Goal: Transaction & Acquisition: Purchase product/service

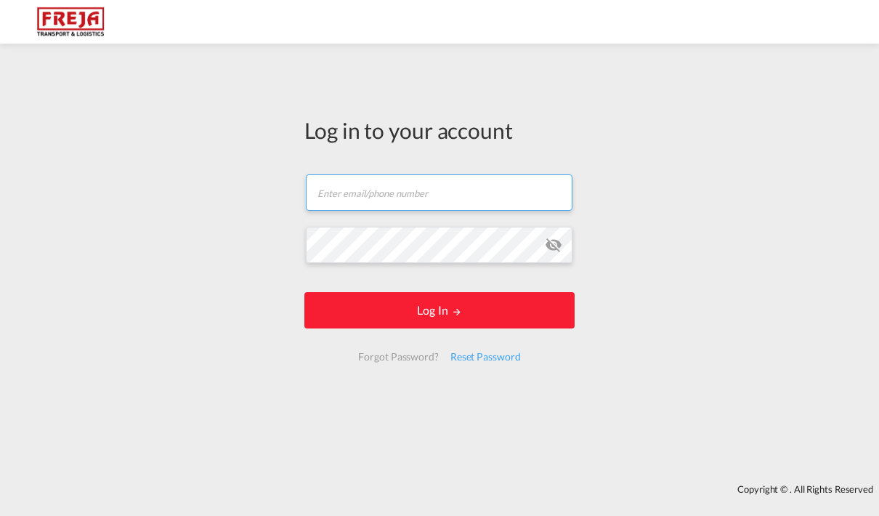
click at [442, 195] on input "text" at bounding box center [439, 192] width 267 height 36
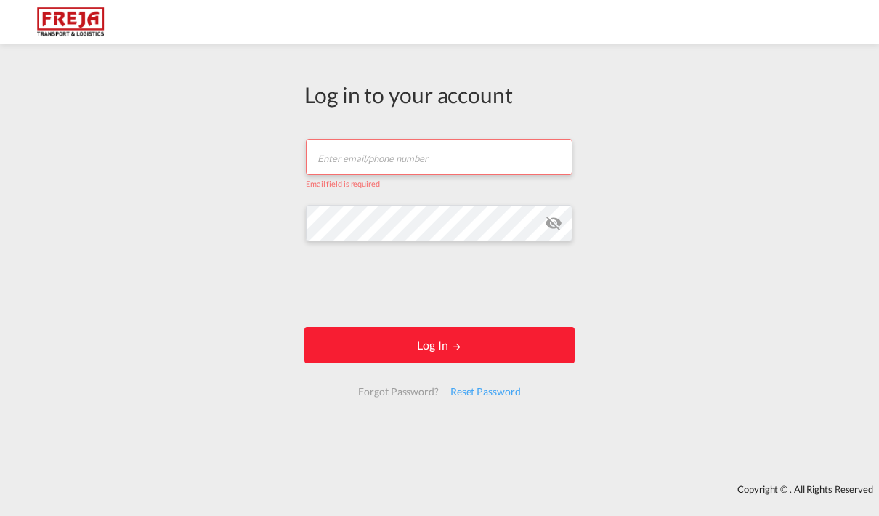
type input "[EMAIL_ADDRESS][DOMAIN_NAME]"
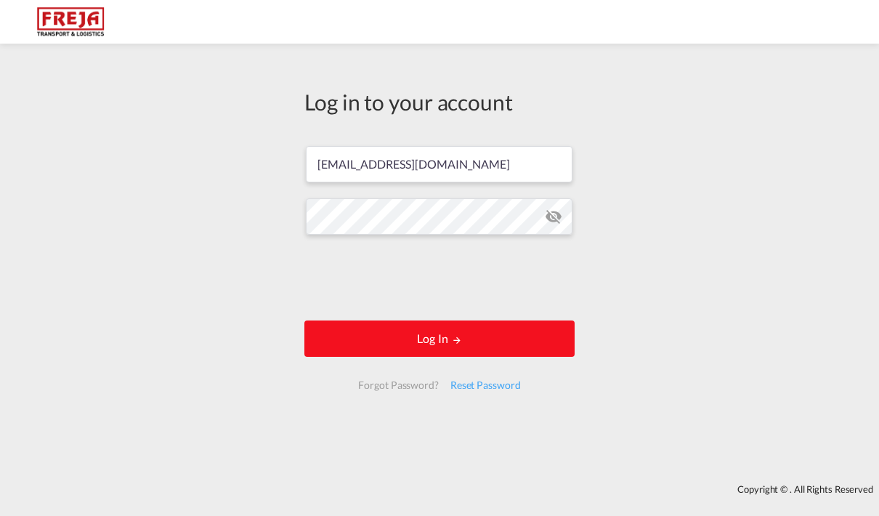
click at [426, 345] on button "Log In" at bounding box center [439, 338] width 270 height 36
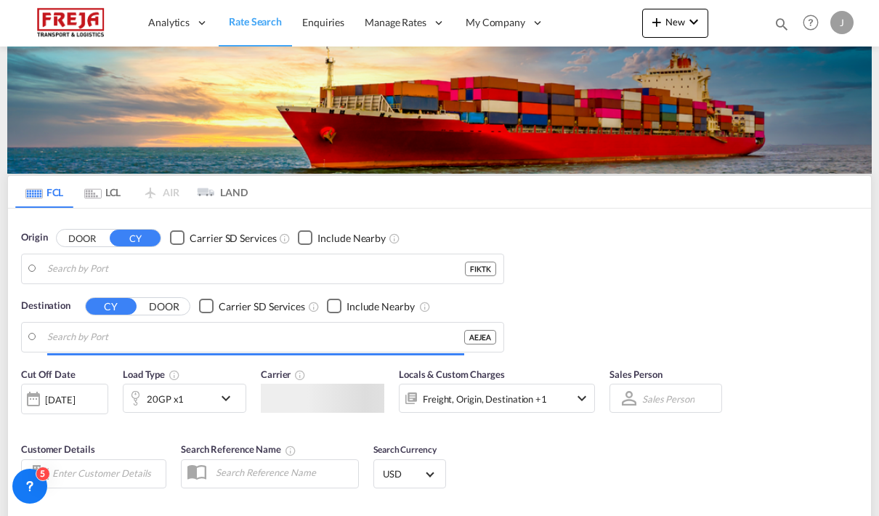
type input "Kotka, FIKTK"
type input "[GEOGRAPHIC_DATA], [GEOGRAPHIC_DATA]"
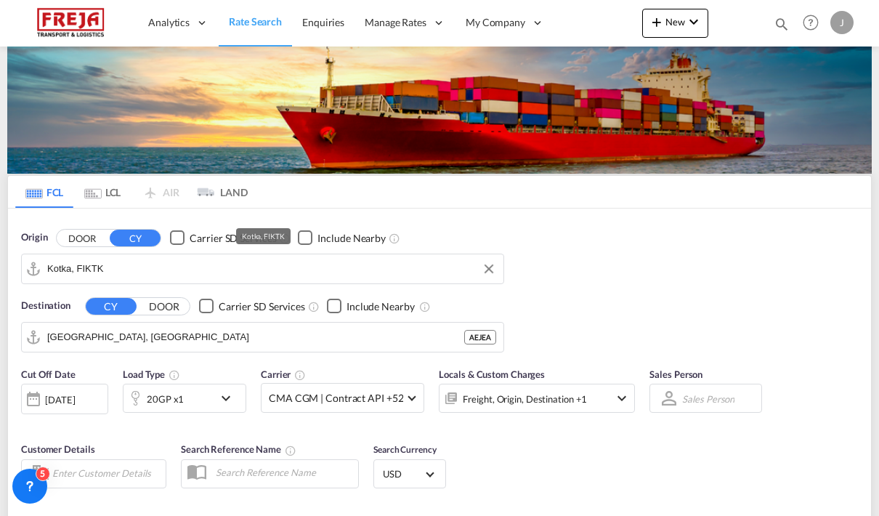
click at [495, 267] on md-icon "Clear Input" at bounding box center [489, 269] width 16 height 16
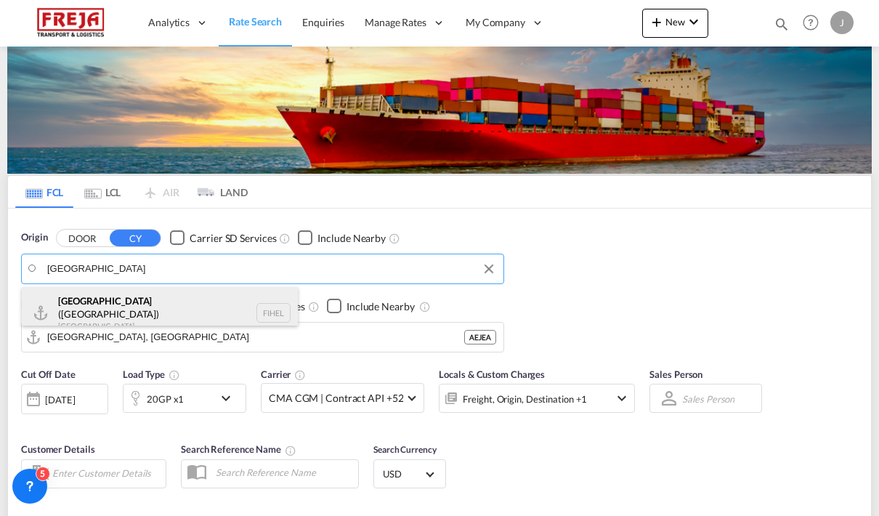
click at [168, 304] on div "[GEOGRAPHIC_DATA] ([GEOGRAPHIC_DATA]) [GEOGRAPHIC_DATA] FIHEL" at bounding box center [160, 313] width 276 height 52
type input "[GEOGRAPHIC_DATA] ([GEOGRAPHIC_DATA]), [GEOGRAPHIC_DATA]"
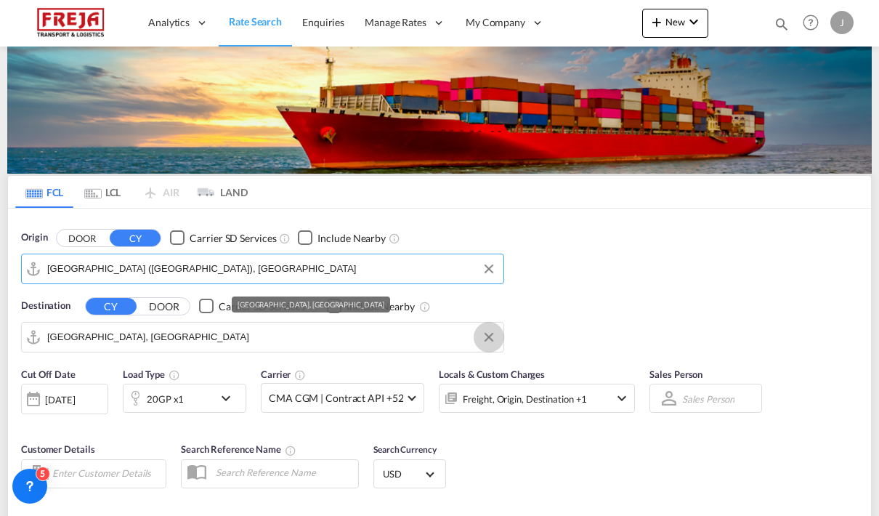
click at [492, 333] on md-icon "Clear Input" at bounding box center [489, 337] width 16 height 16
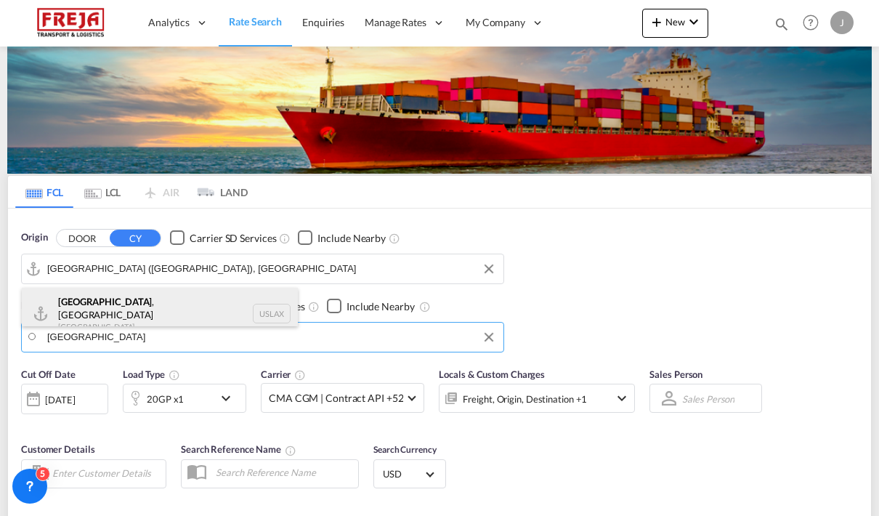
click at [116, 312] on div "[GEOGRAPHIC_DATA] , [GEOGRAPHIC_DATA] [GEOGRAPHIC_DATA] USLAX" at bounding box center [160, 314] width 276 height 52
type input "[GEOGRAPHIC_DATA], [GEOGRAPHIC_DATA], USLAX"
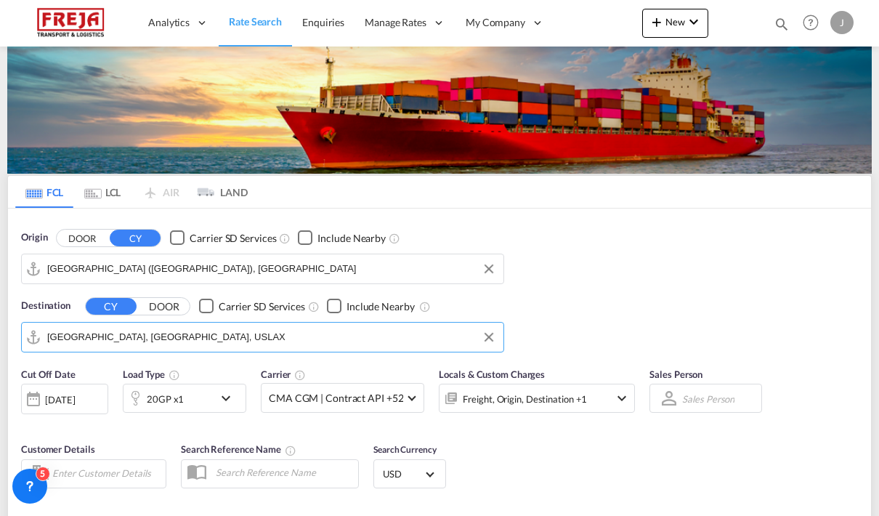
click at [203, 397] on div "20GP x1" at bounding box center [168, 398] width 90 height 29
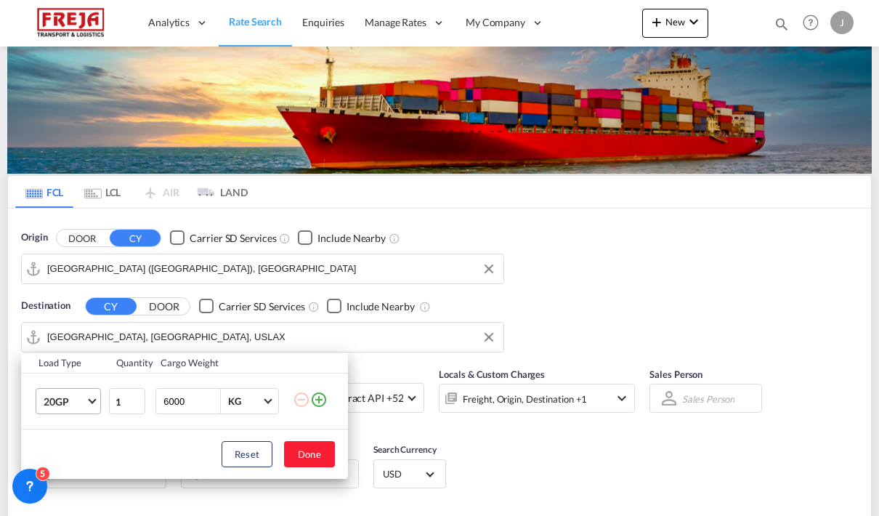
click at [90, 402] on md-select-value "20GP" at bounding box center [71, 401] width 58 height 25
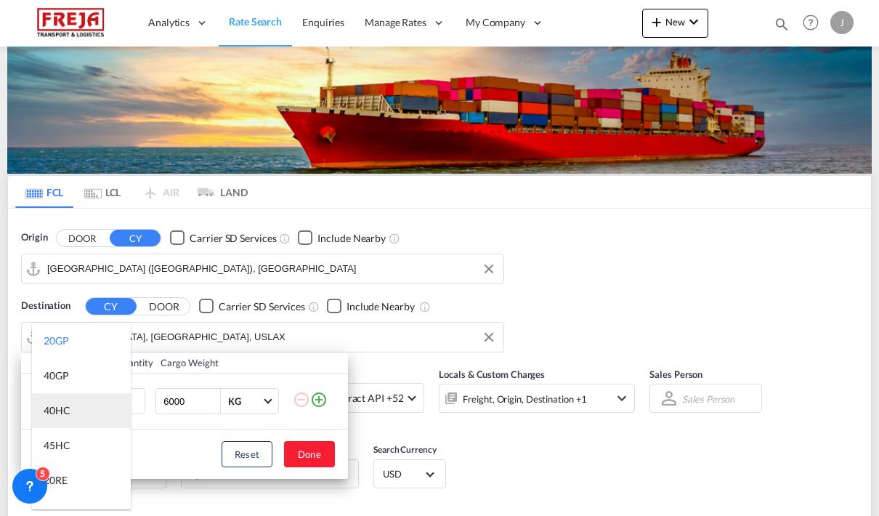
click at [72, 406] on md-option "40HC" at bounding box center [81, 410] width 99 height 35
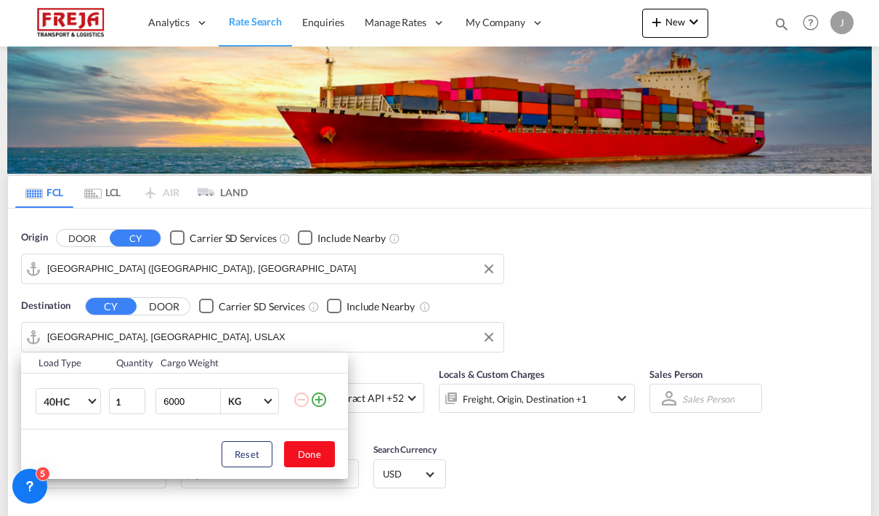
click at [316, 454] on button "Done" at bounding box center [309, 454] width 51 height 26
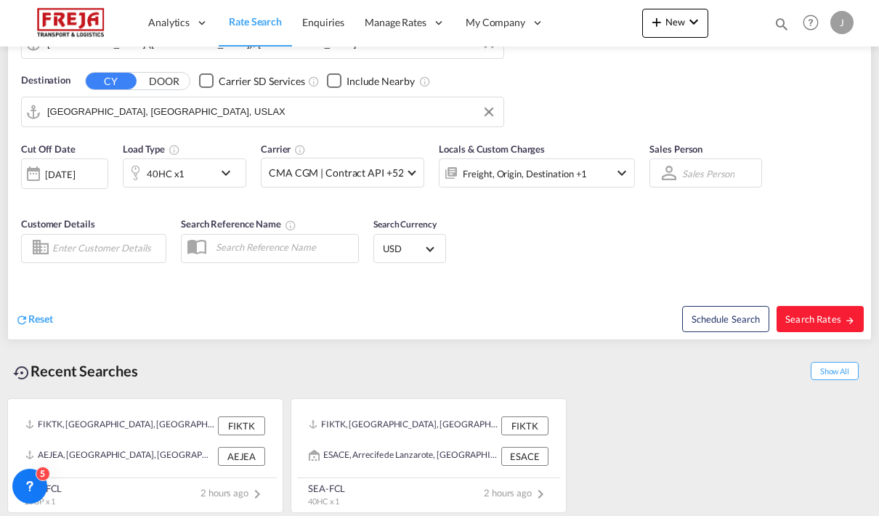
scroll to position [224, 0]
click at [819, 327] on button "Search Rates" at bounding box center [819, 320] width 87 height 26
type input "FIHEL to USLAX / [DATE]"
